Goal: Contribute content: Contribute content

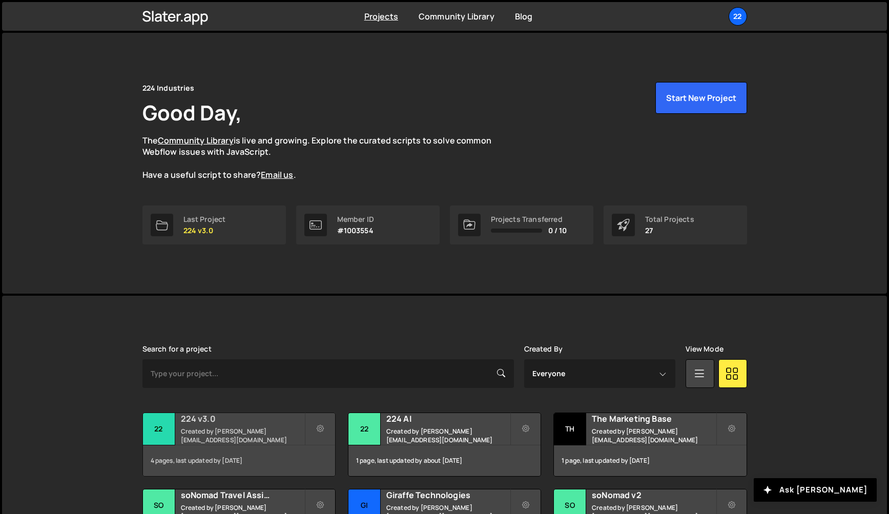
click at [190, 435] on small "Created by [PERSON_NAME][EMAIL_ADDRESS][DOMAIN_NAME]" at bounding box center [242, 435] width 123 height 17
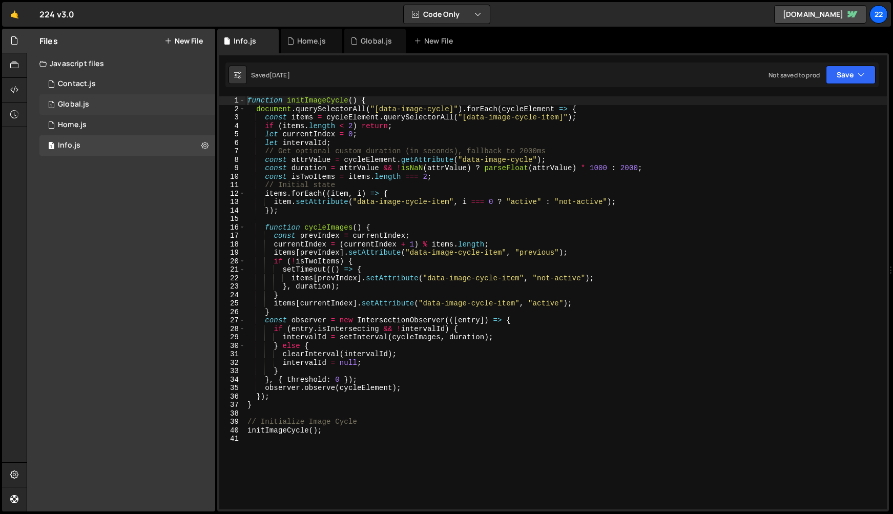
click at [66, 108] on div "Global.js" at bounding box center [73, 104] width 31 height 9
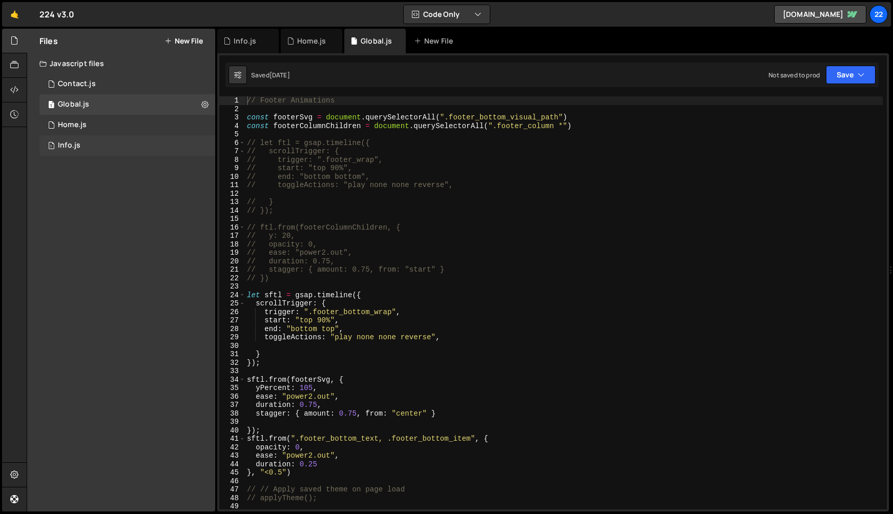
click at [58, 144] on div "Info.js" at bounding box center [69, 145] width 23 height 9
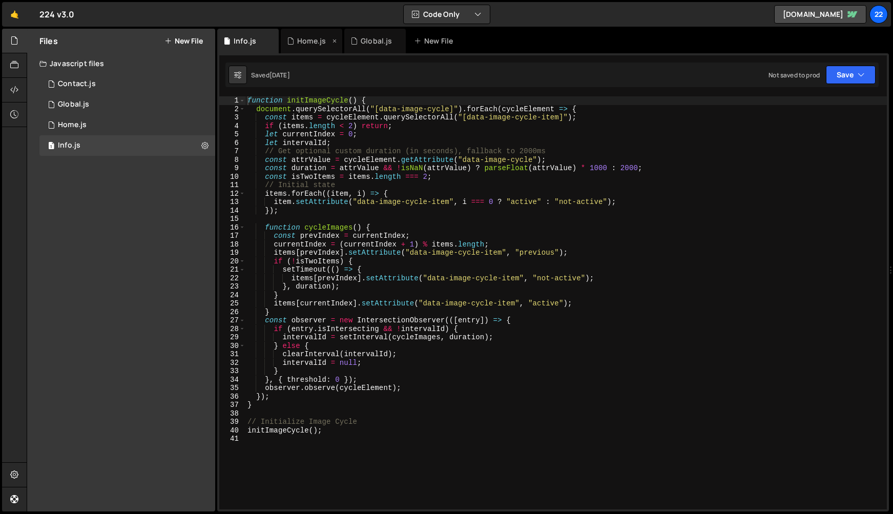
click at [302, 47] on div "Home.js" at bounding box center [311, 41] width 61 height 25
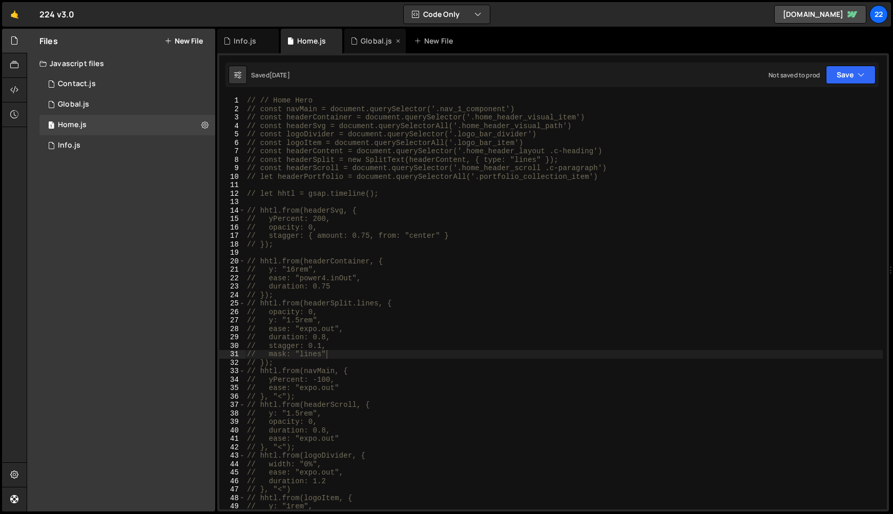
click at [373, 40] on div "Global.js" at bounding box center [376, 41] width 31 height 10
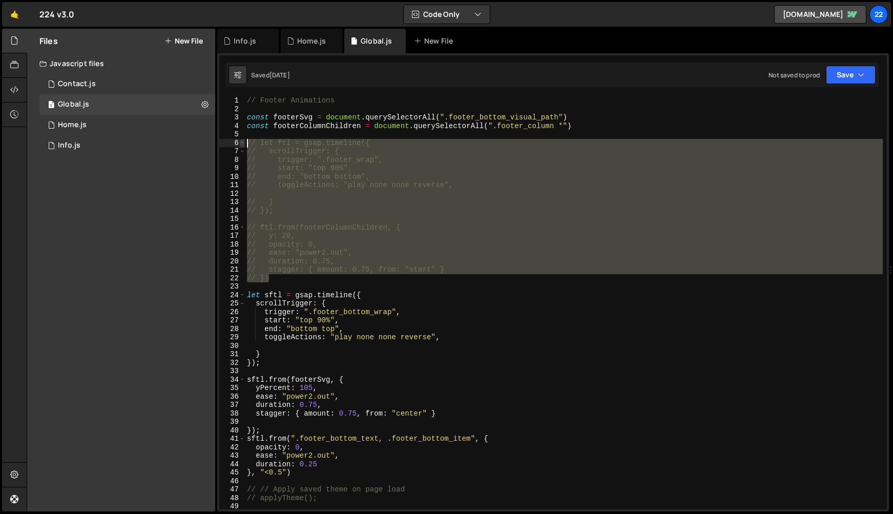
drag, startPoint x: 308, startPoint y: 282, endPoint x: 240, endPoint y: 141, distance: 156.5
click at [240, 140] on div "// }) 1 2 3 4 5 6 7 8 9 10 11 12 13 14 15 16 17 18 19 20 21 22 23 24 25 26 27 2…" at bounding box center [552, 302] width 667 height 413
type textarea "// let ftl = gsap.timeline({ // scrollTrigger: {"
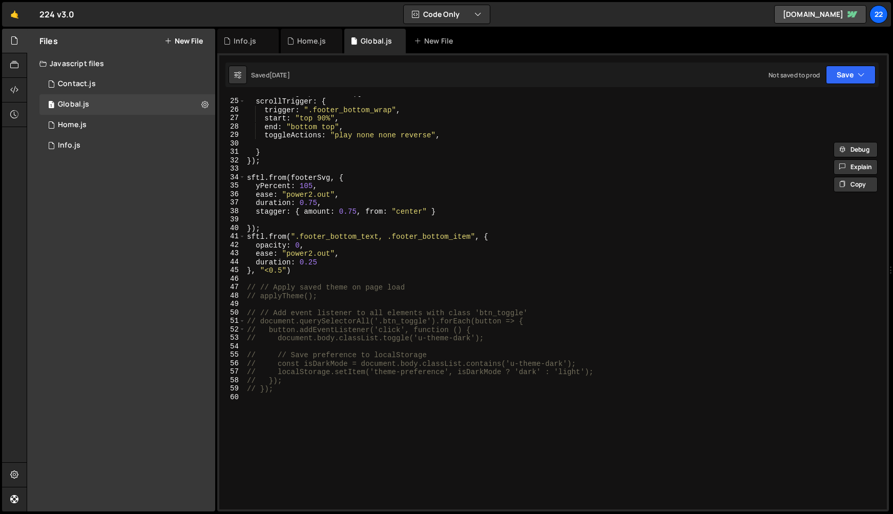
scroll to position [204, 0]
click at [64, 121] on div "Home.js" at bounding box center [72, 124] width 29 height 9
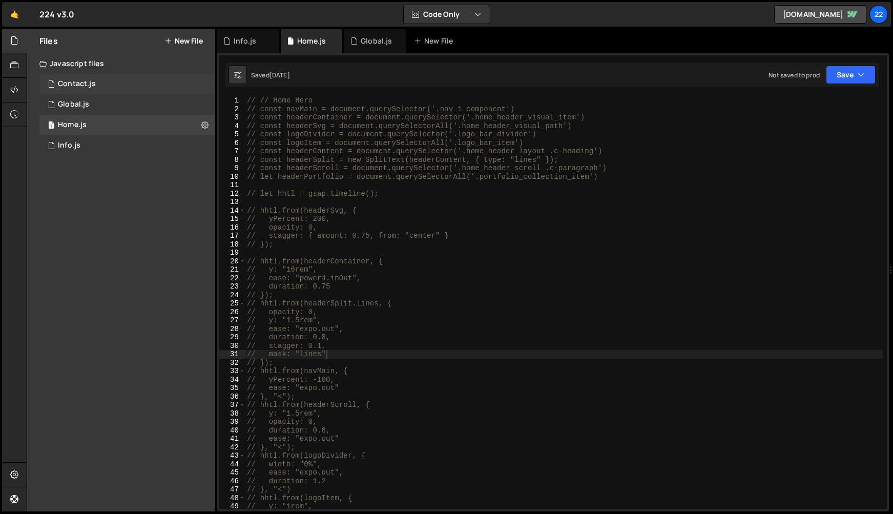
click at [68, 84] on div "Contact.js" at bounding box center [77, 83] width 38 height 9
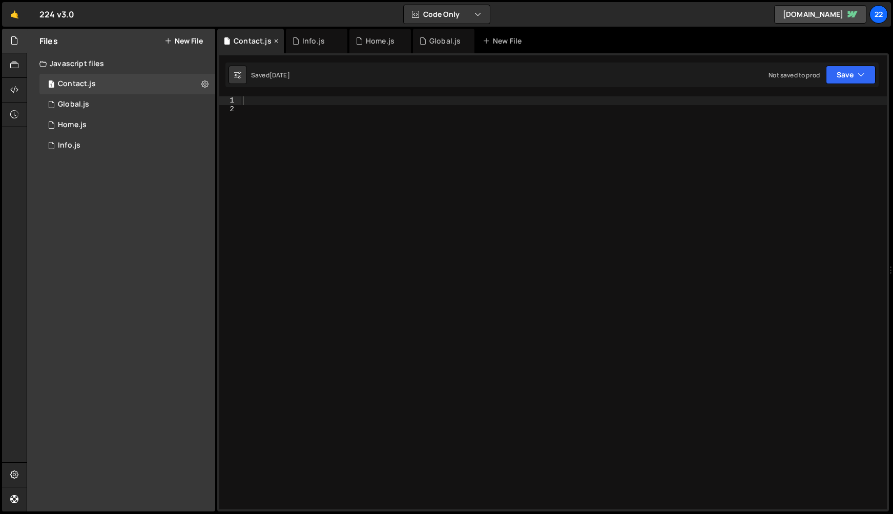
click at [274, 41] on icon at bounding box center [276, 41] width 7 height 10
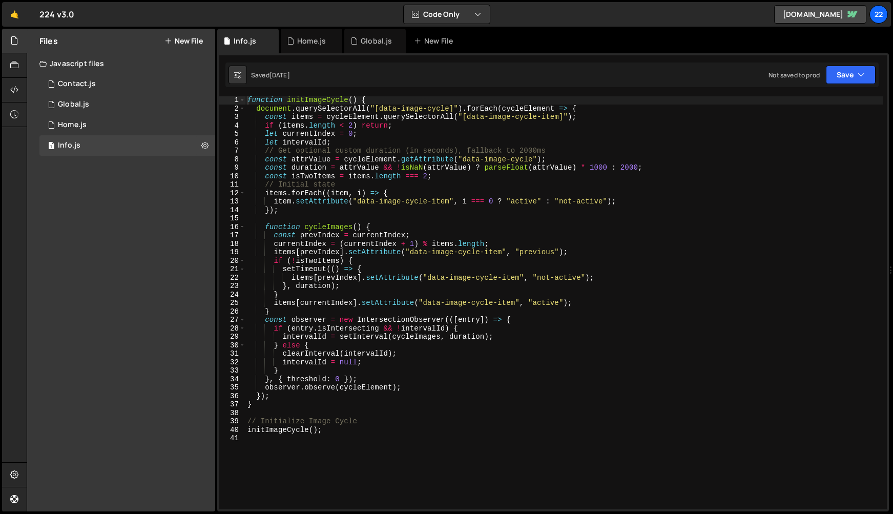
scroll to position [1, 0]
click at [365, 40] on div "Global.js" at bounding box center [376, 41] width 31 height 10
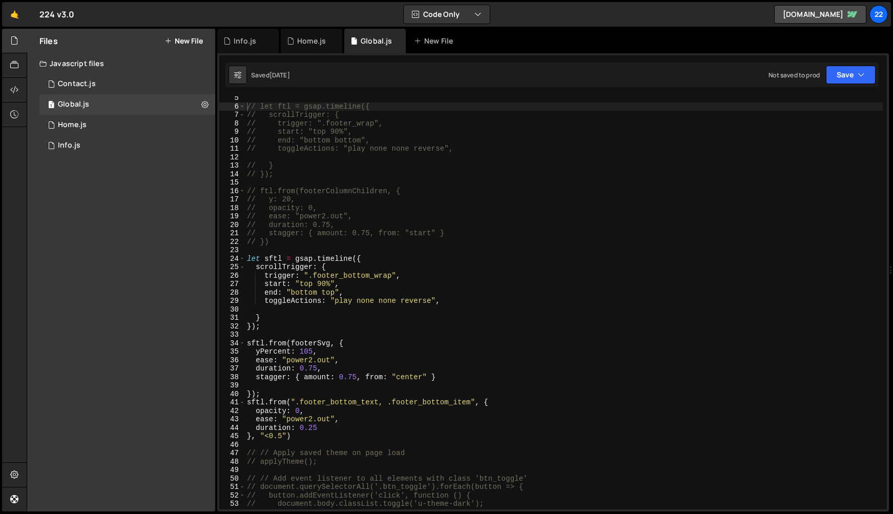
scroll to position [0, 0]
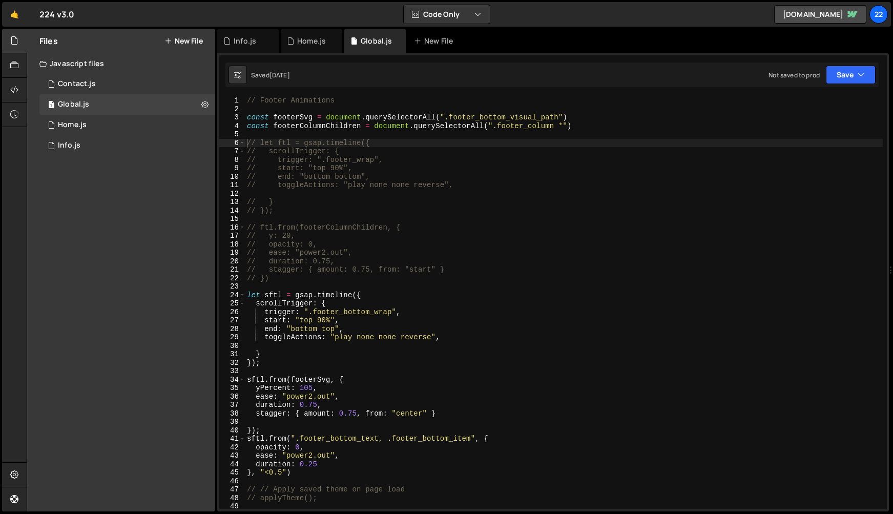
click at [410, 130] on div "// Footer Animations const footerSvg = document . querySelectorAll ( ".footer_b…" at bounding box center [564, 309] width 638 height 426
click at [591, 129] on div "// Footer Animations const footerSvg = document . querySelectorAll ( ".footer_b…" at bounding box center [564, 309] width 638 height 426
type textarea "const footerColumnChildren = document.querySelectorAll(".footer_column *")"
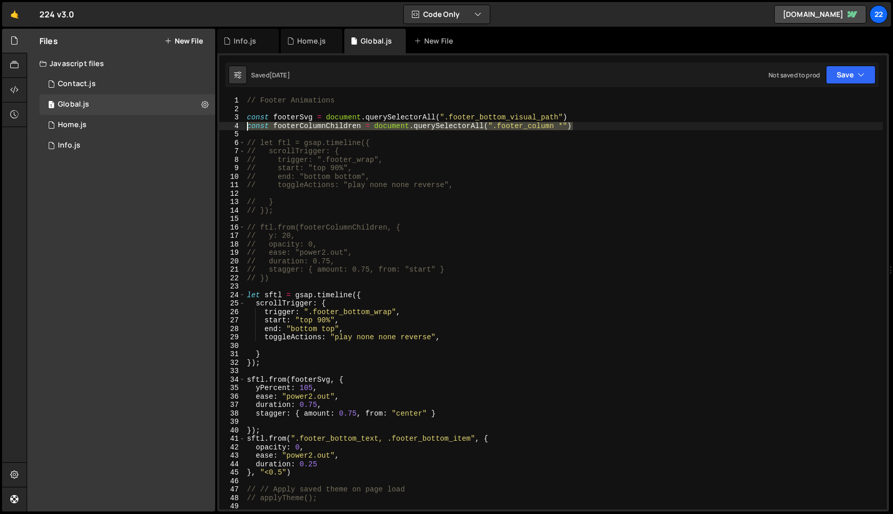
drag, startPoint x: 620, startPoint y: 128, endPoint x: 241, endPoint y: 126, distance: 379.1
click at [241, 126] on div "const footerColumnChildren = document.querySelectorAll(".footer_column *") 1 2 …" at bounding box center [552, 302] width 667 height 413
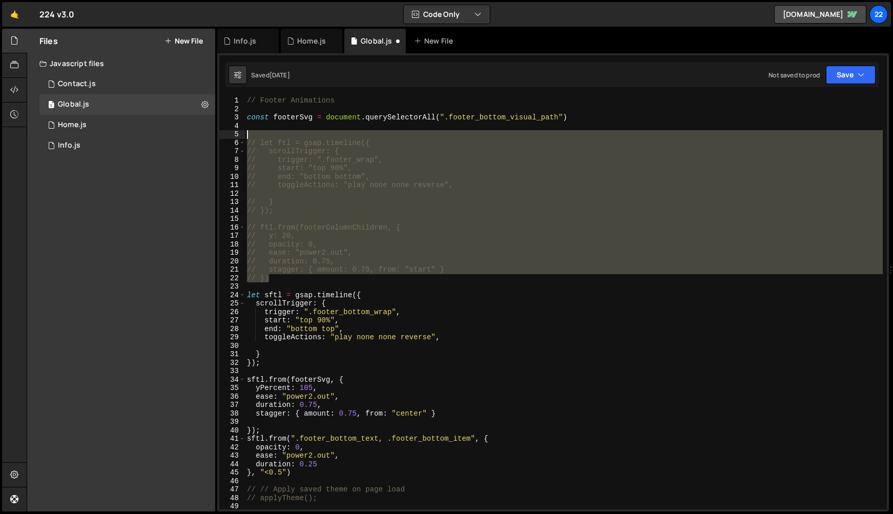
drag, startPoint x: 269, startPoint y: 260, endPoint x: 237, endPoint y: 135, distance: 129.1
click at [237, 135] on div "1 2 3 4 5 6 7 8 9 10 11 12 13 14 15 16 17 18 19 20 21 22 23 24 25 26 27 28 29 3…" at bounding box center [552, 302] width 667 height 413
type textarea "// let ftl = gsap.timeline({"
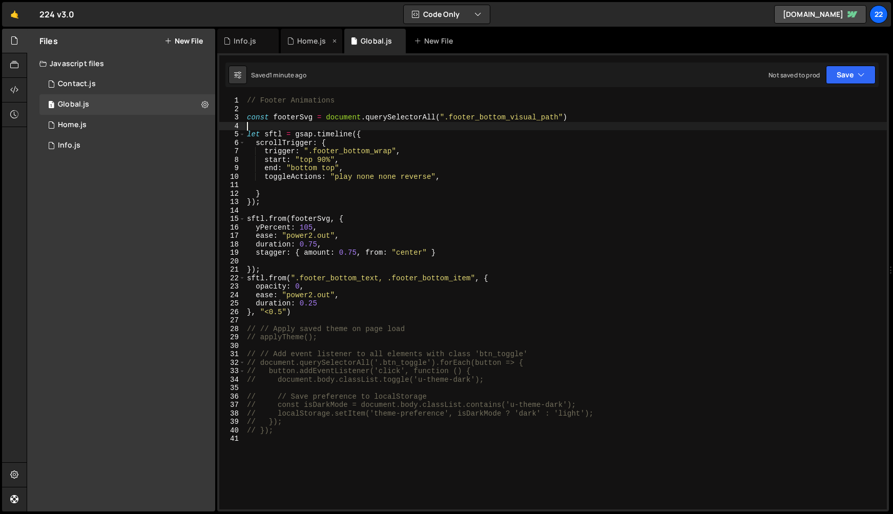
click at [301, 44] on div "Home.js" at bounding box center [311, 41] width 29 height 10
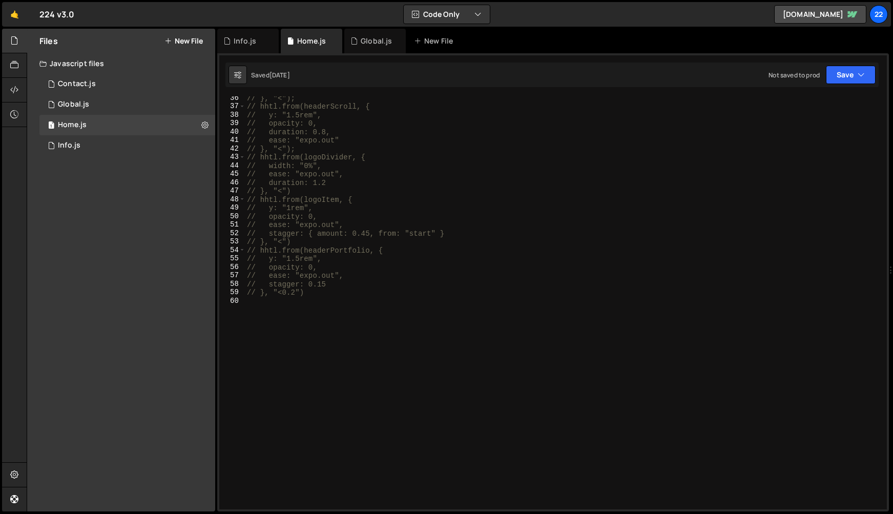
scroll to position [299, 0]
click at [316, 337] on div "// }, "<"); // hhtl.from(headerScroll, { // y: "1.5rem", // opacity: 0, // dura…" at bounding box center [564, 307] width 638 height 426
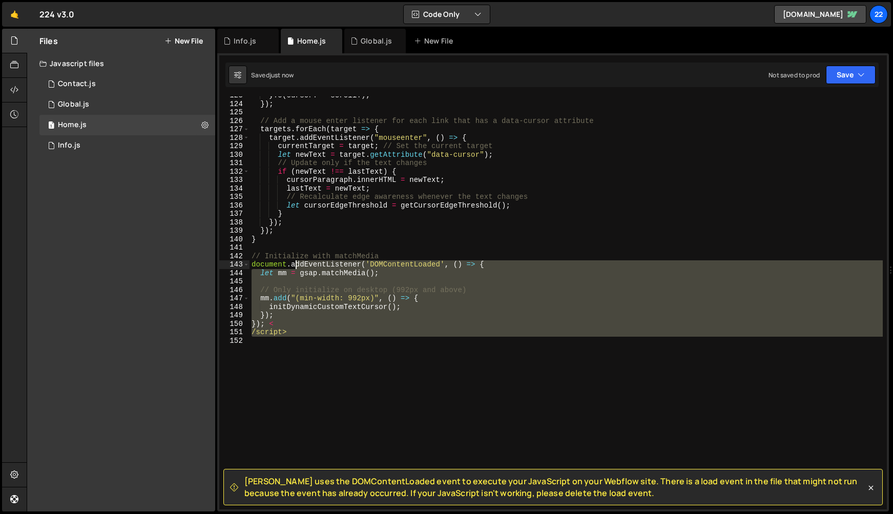
scroll to position [0, 0]
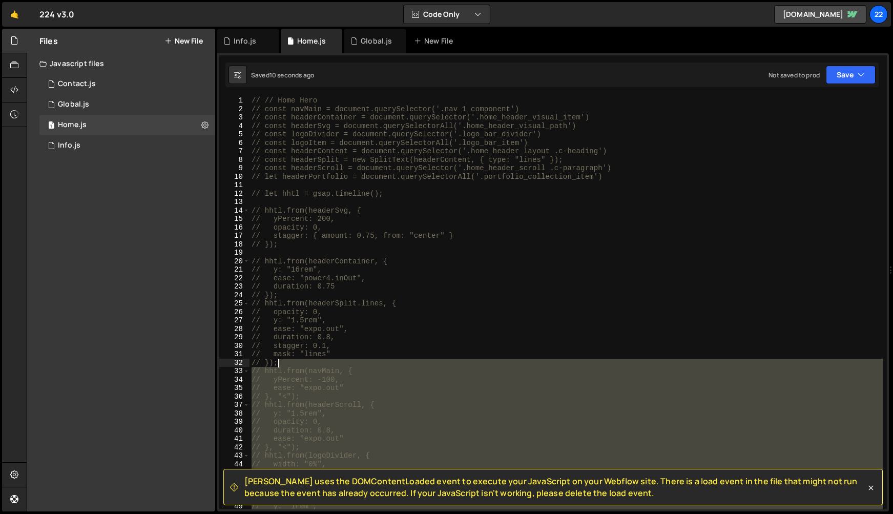
drag, startPoint x: 299, startPoint y: 338, endPoint x: 278, endPoint y: 365, distance: 34.6
click at [278, 365] on div "// // Home Hero // const navMain = document.querySelector('.nav_1_component') /…" at bounding box center [565, 311] width 633 height 430
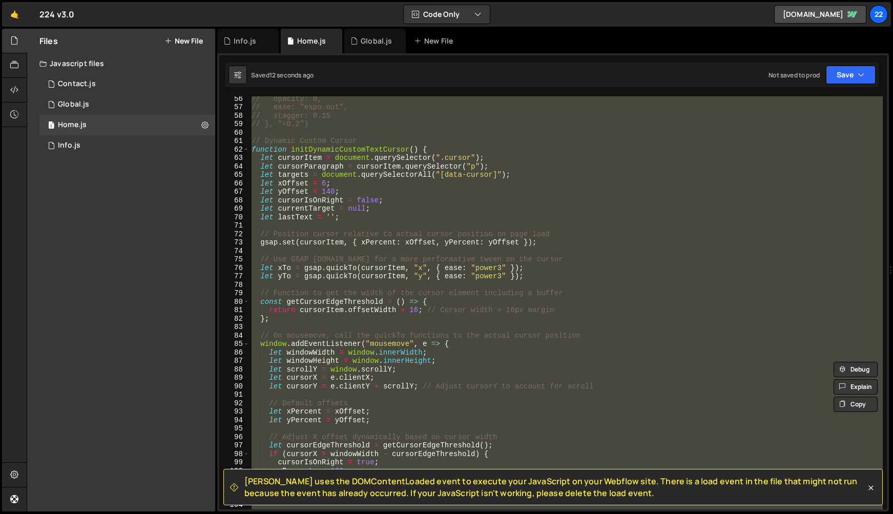
scroll to position [475, 0]
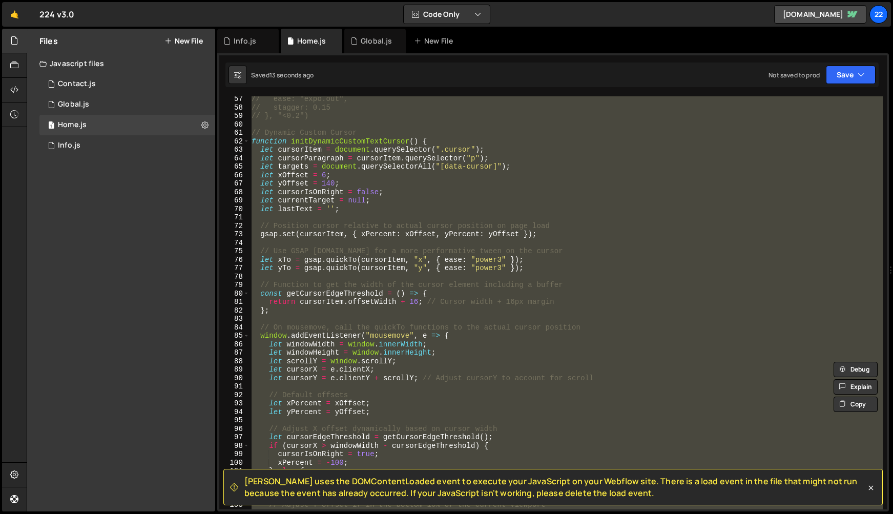
type textarea "</script>"
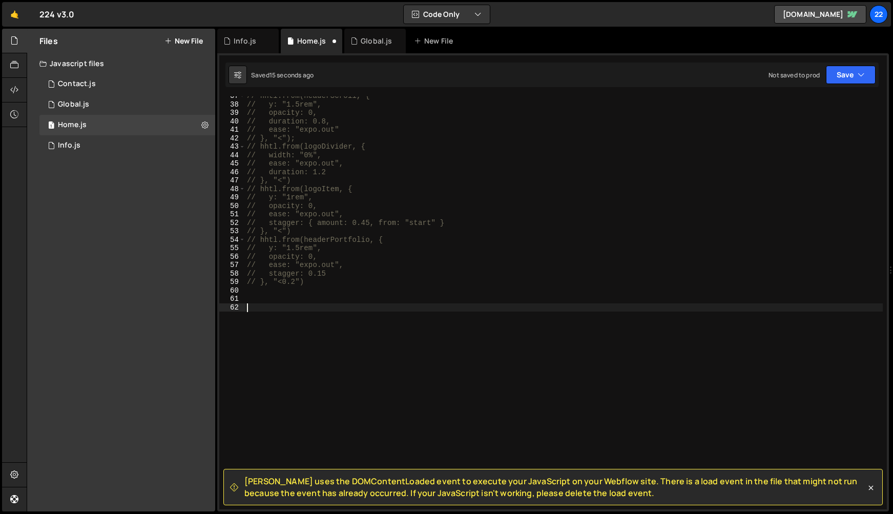
scroll to position [309, 0]
click at [278, 365] on div "// hhtl.from(headerScroll, { // y: "1.5rem", // opacity: 0, // duration: 0.8, /…" at bounding box center [564, 305] width 638 height 426
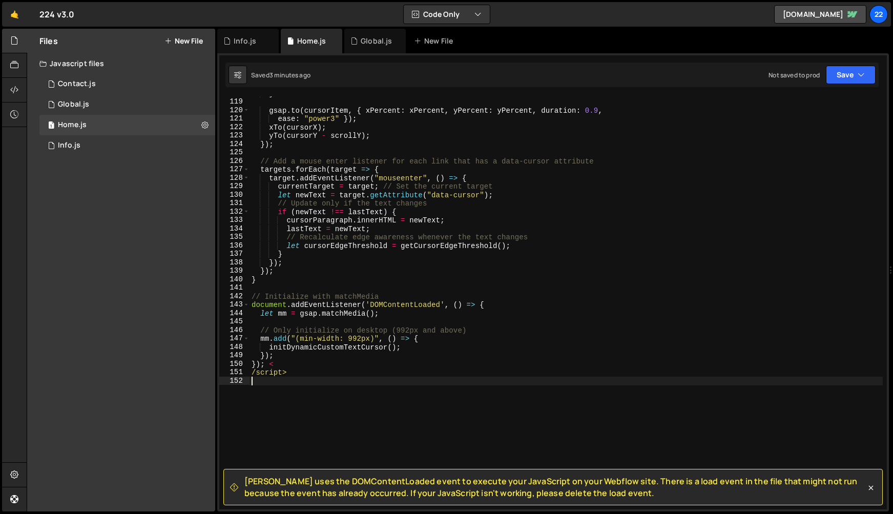
scroll to position [1074, 0]
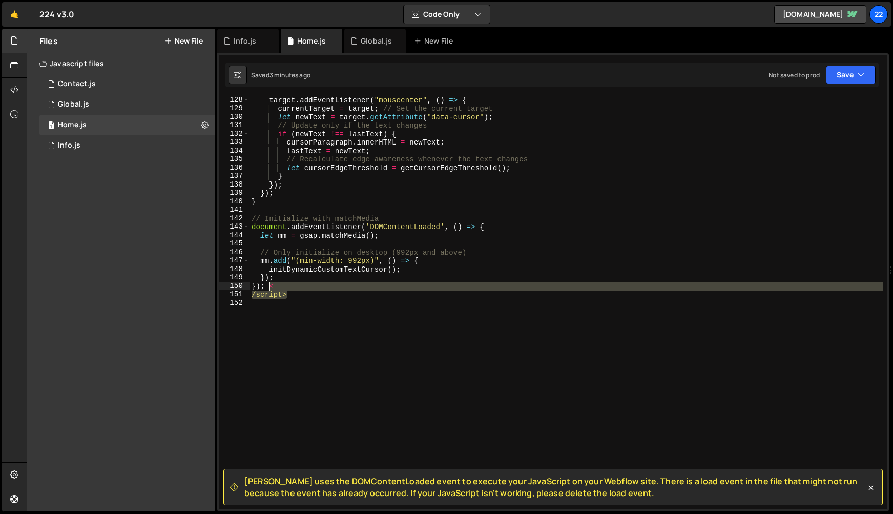
drag, startPoint x: 303, startPoint y: 296, endPoint x: 267, endPoint y: 288, distance: 36.2
click at [267, 288] on div "target . addEventListener ( "mouseenter" , ( ) => { currentTarget = target ; //…" at bounding box center [565, 311] width 633 height 430
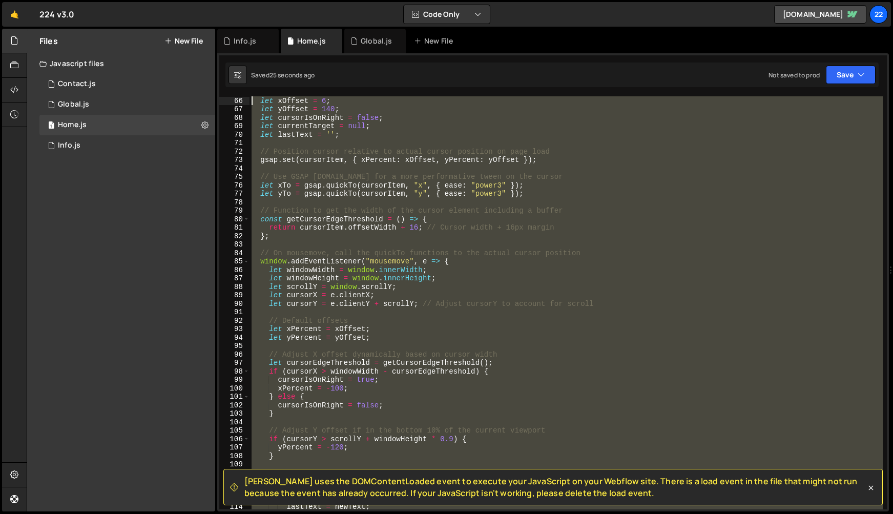
scroll to position [490, 0]
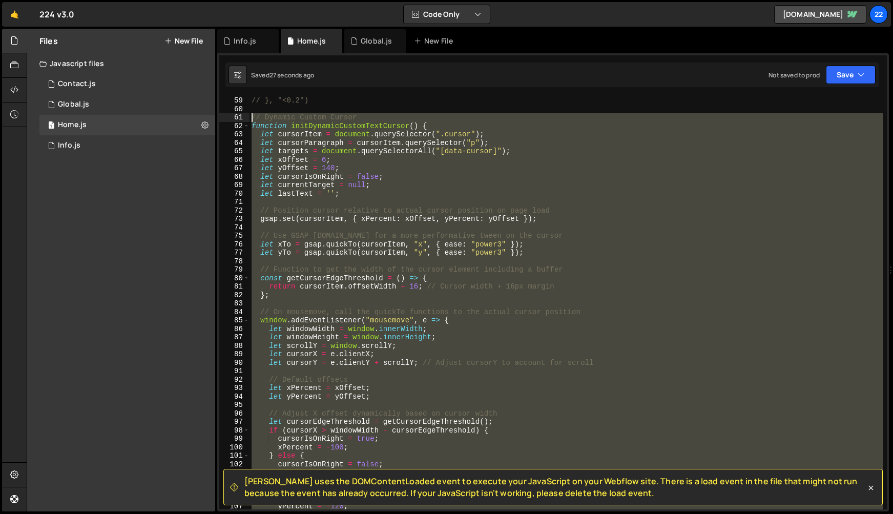
drag, startPoint x: 264, startPoint y: 343, endPoint x: 242, endPoint y: 118, distance: 226.5
click at [242, 118] on div "// Only initialize on desktop (992px and above) 59 60 61 62 63 64 65 66 67 68 6…" at bounding box center [552, 302] width 667 height 413
type textarea "// Dynamic Custom Cursor function initDynamicCustomTextCursor() {"
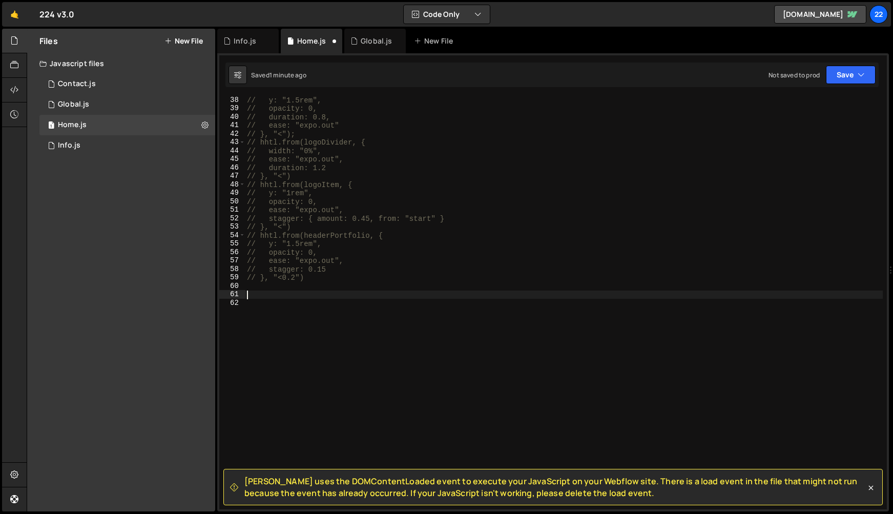
scroll to position [314, 0]
paste textarea "});"
type textarea "});"
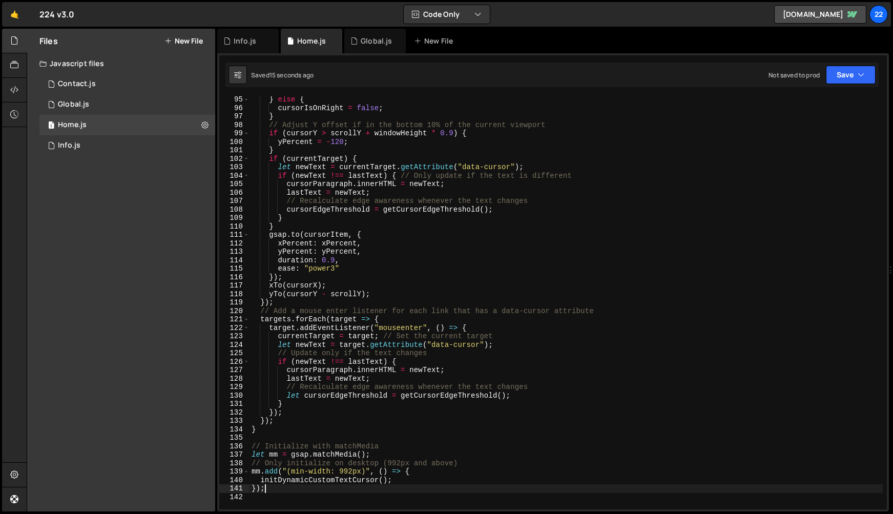
scroll to position [786, 0]
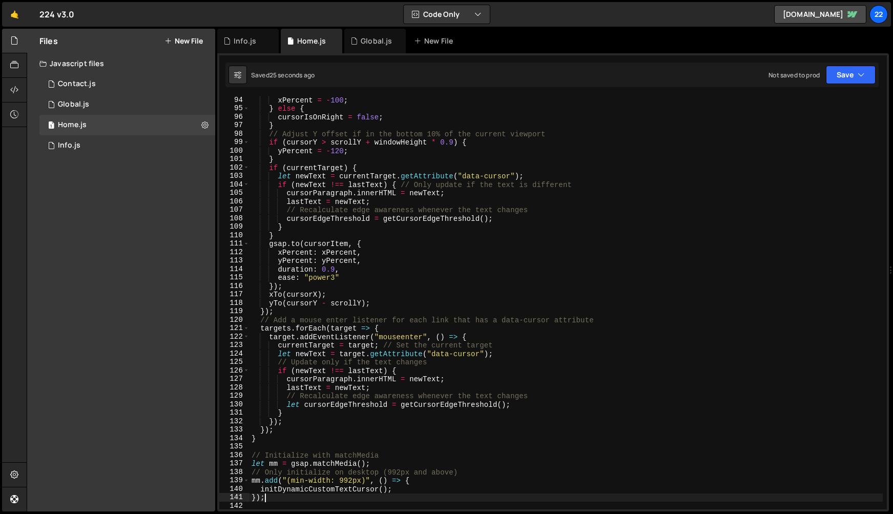
click at [196, 43] on button "New File" at bounding box center [183, 41] width 38 height 8
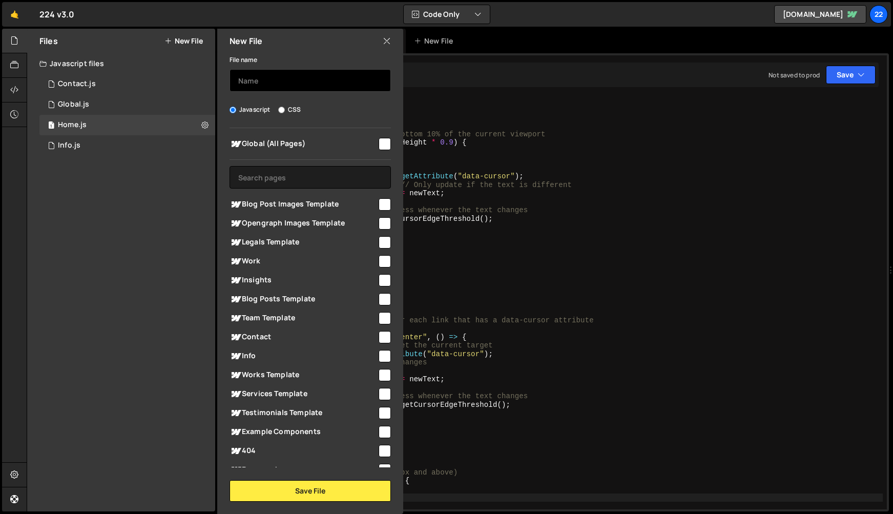
click at [279, 78] on input "text" at bounding box center [309, 80] width 161 height 23
type input "Work"
click at [382, 260] on input "checkbox" at bounding box center [385, 261] width 12 height 12
checkbox input "true"
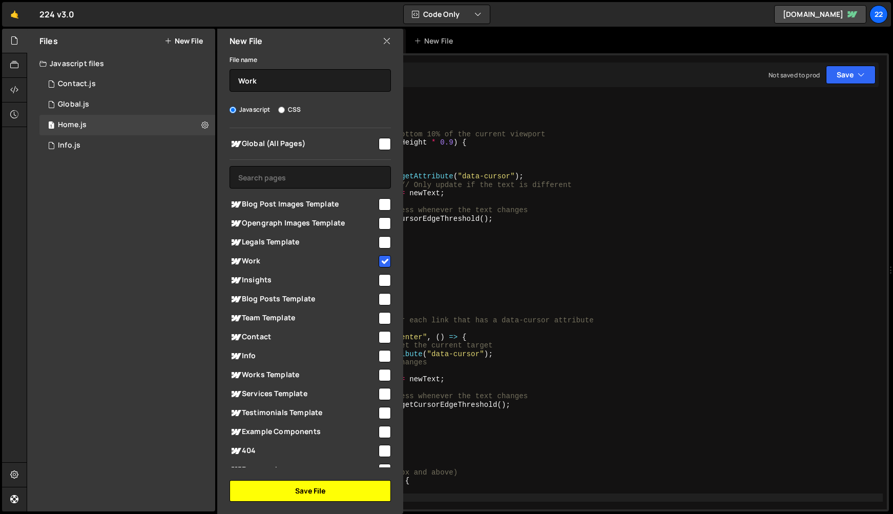
click at [266, 488] on button "Save File" at bounding box center [309, 491] width 161 height 22
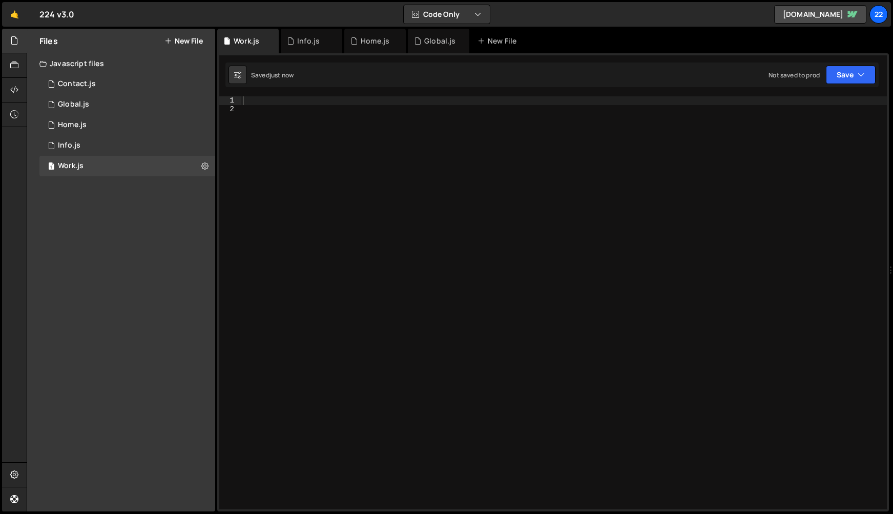
click at [485, 138] on div at bounding box center [564, 311] width 646 height 430
paste textarea "});"
type textarea "});"
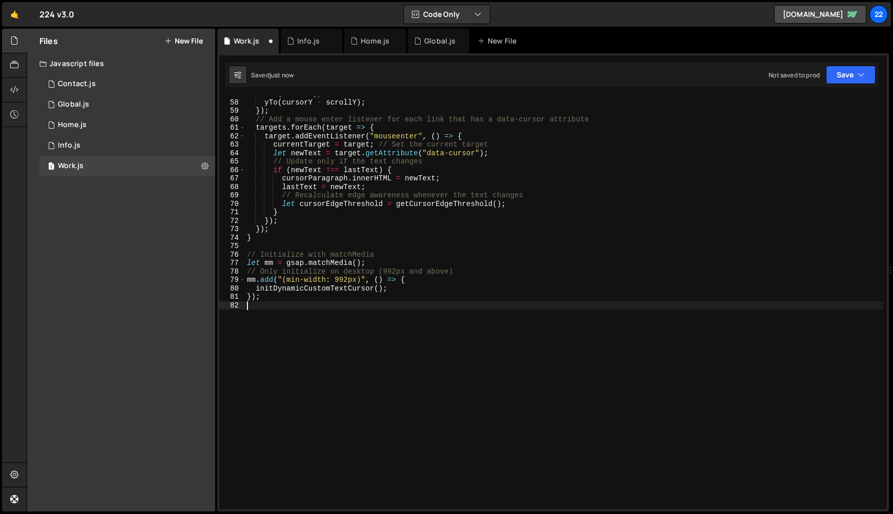
scroll to position [480, 0]
click at [192, 37] on button "New File" at bounding box center [183, 41] width 38 height 8
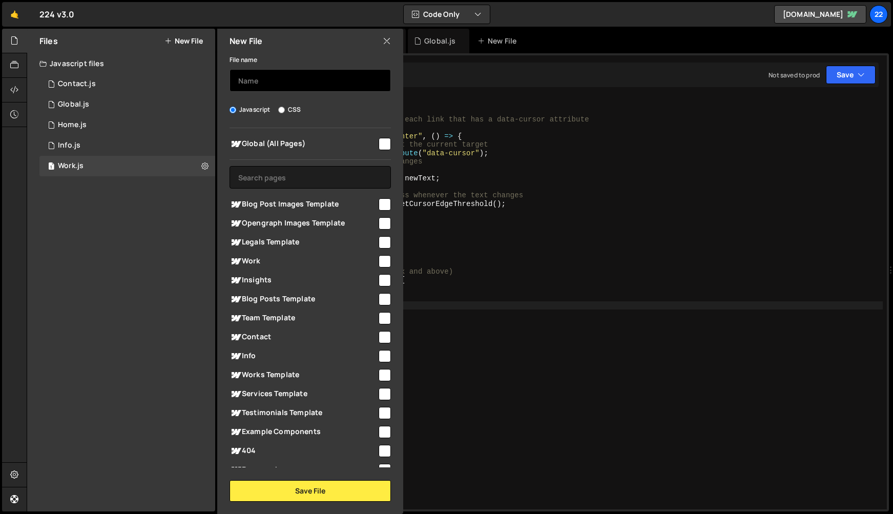
click at [300, 87] on input "text" at bounding box center [309, 80] width 161 height 23
type input "Insights"
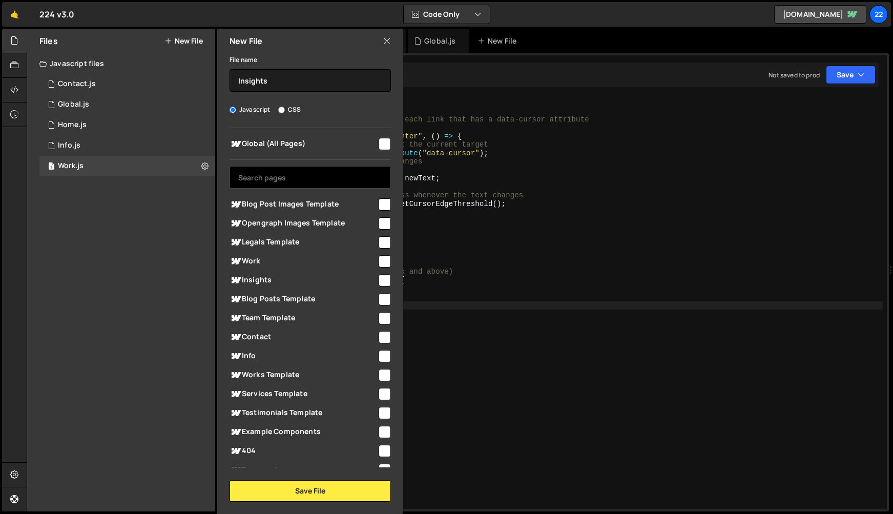
click at [277, 169] on input "text" at bounding box center [309, 177] width 161 height 23
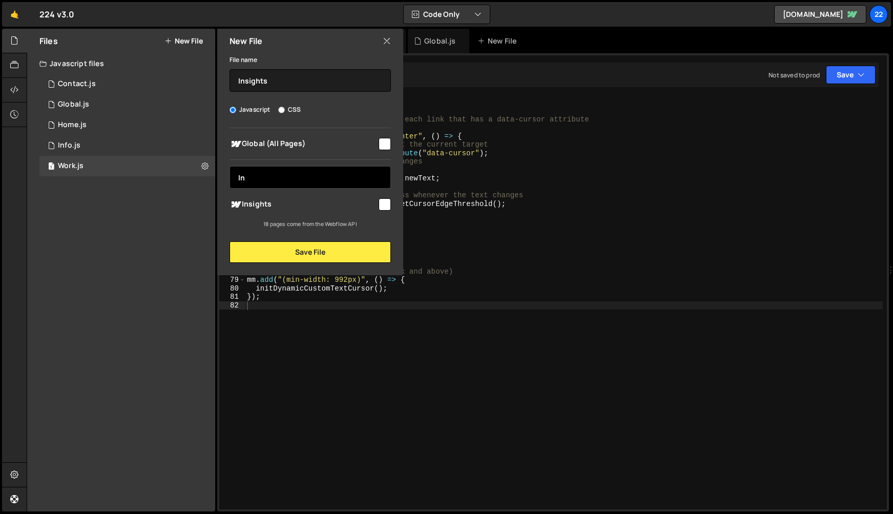
type input "I"
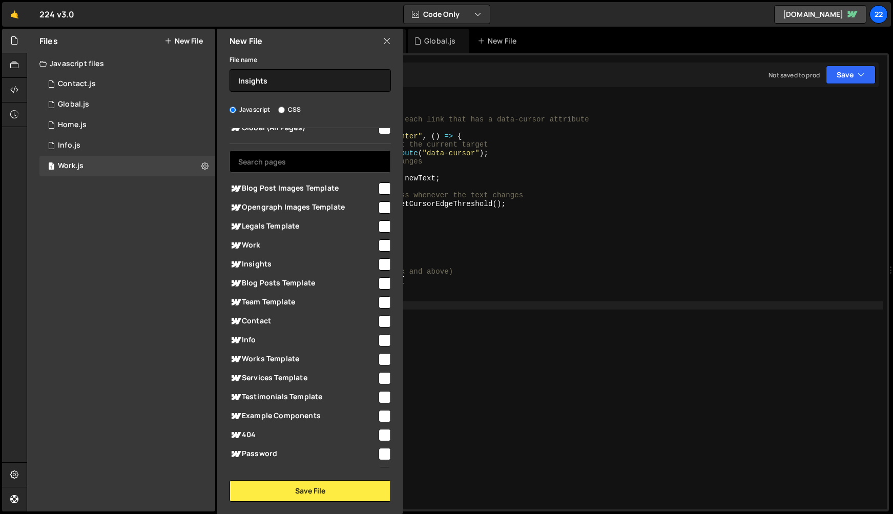
scroll to position [17, 0]
click at [384, 258] on input "checkbox" at bounding box center [385, 263] width 12 height 12
checkbox input "true"
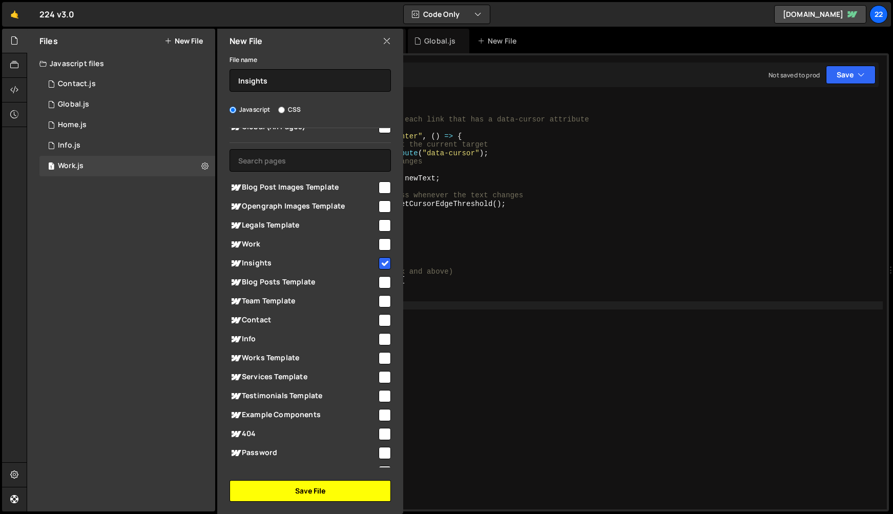
click at [282, 486] on button "Save File" at bounding box center [309, 491] width 161 height 22
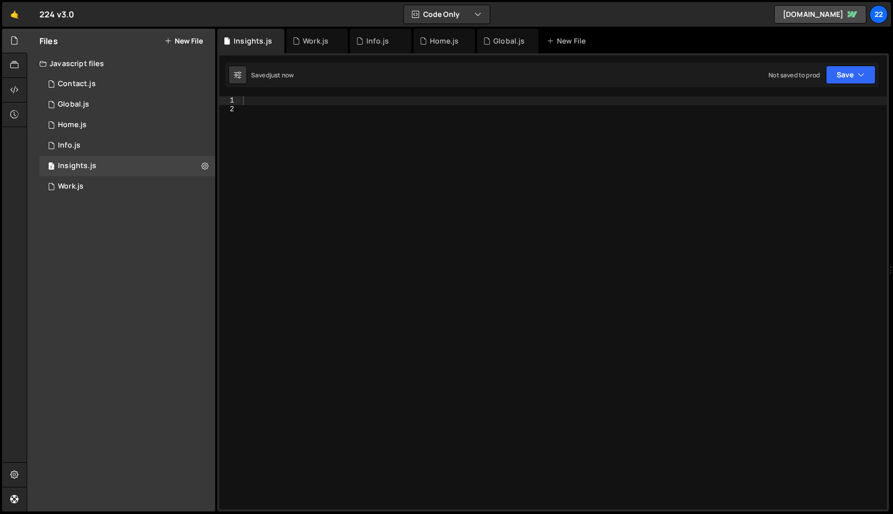
click at [413, 331] on div at bounding box center [564, 311] width 646 height 430
paste textarea "});"
type textarea "});"
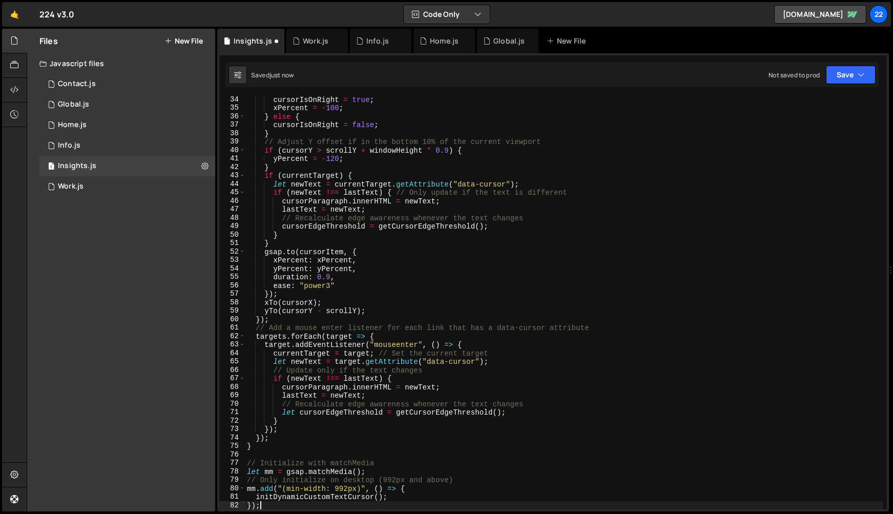
scroll to position [480, 0]
